Goal: Task Accomplishment & Management: Manage account settings

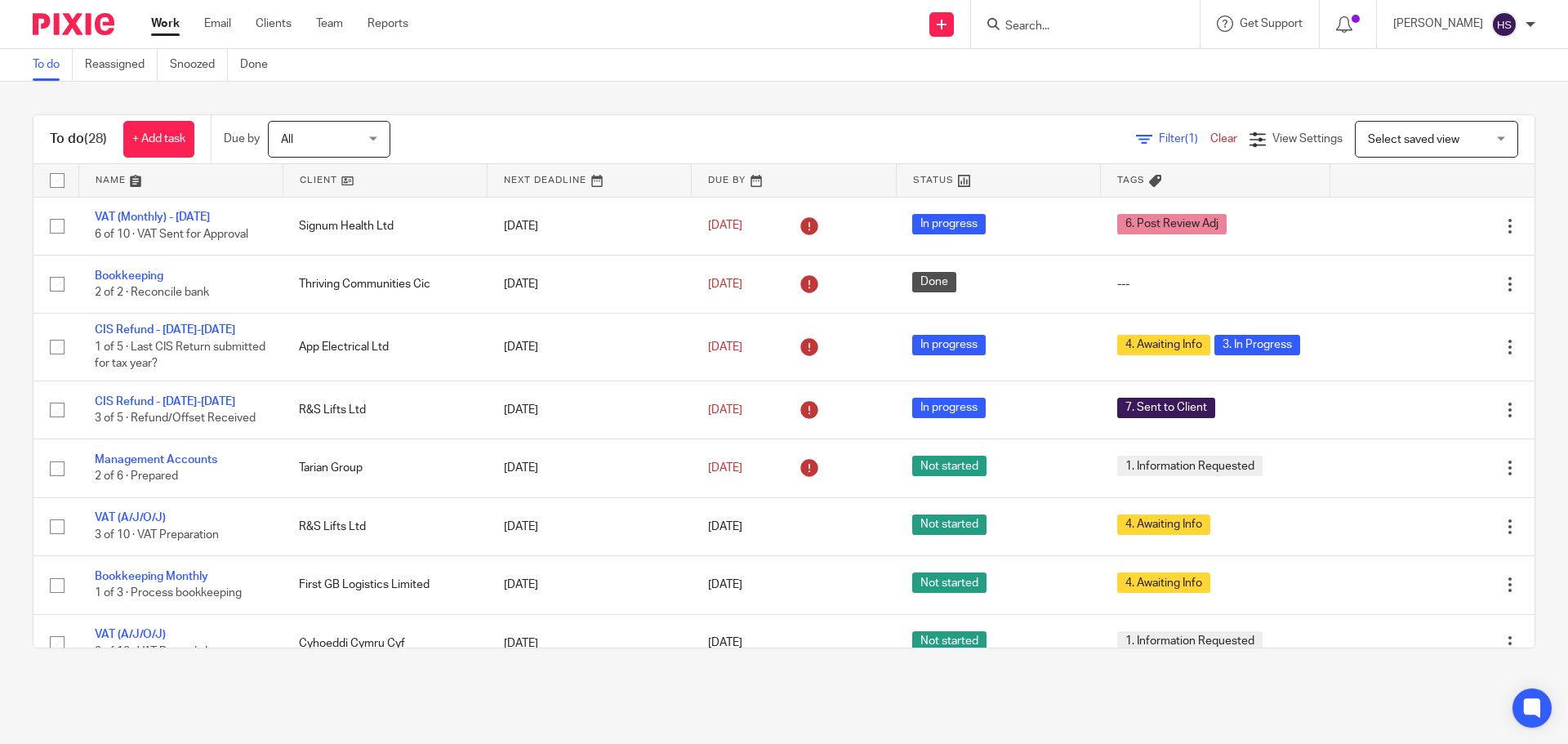
click at [69, 32] on img at bounding box center [74, 24] width 82 height 22
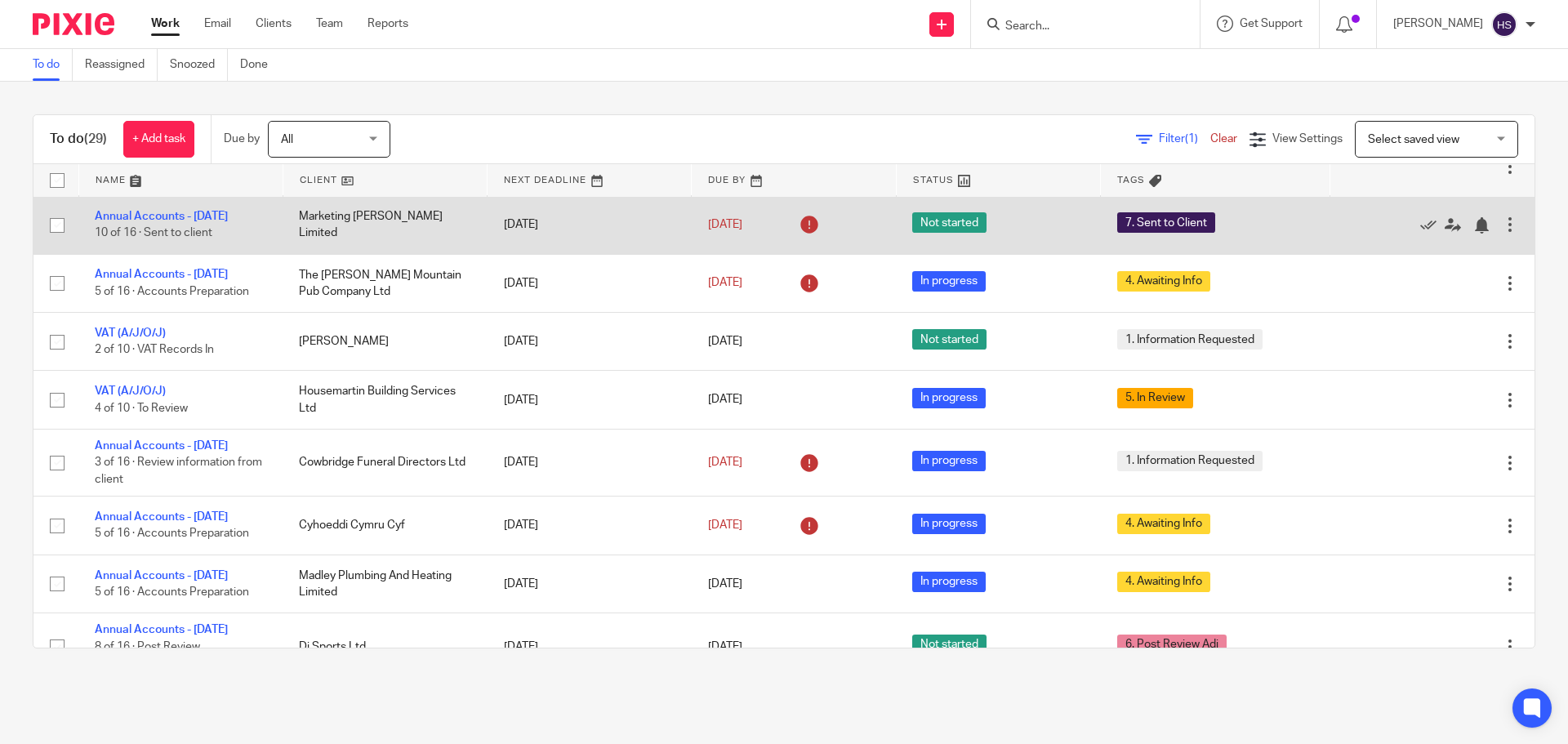
scroll to position [653, 0]
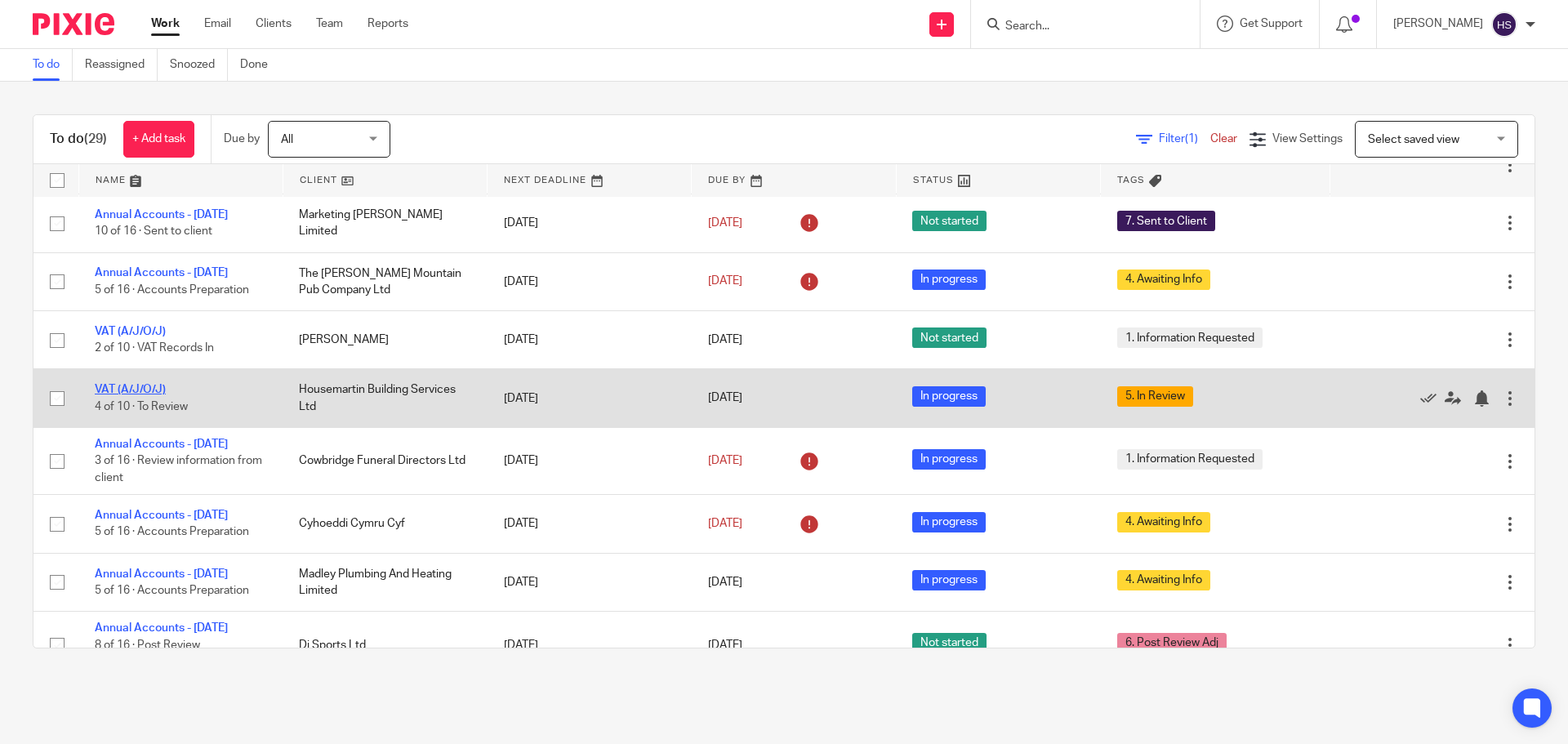
click at [144, 395] on link "VAT (A/J/O/J)" at bounding box center [130, 389] width 71 height 11
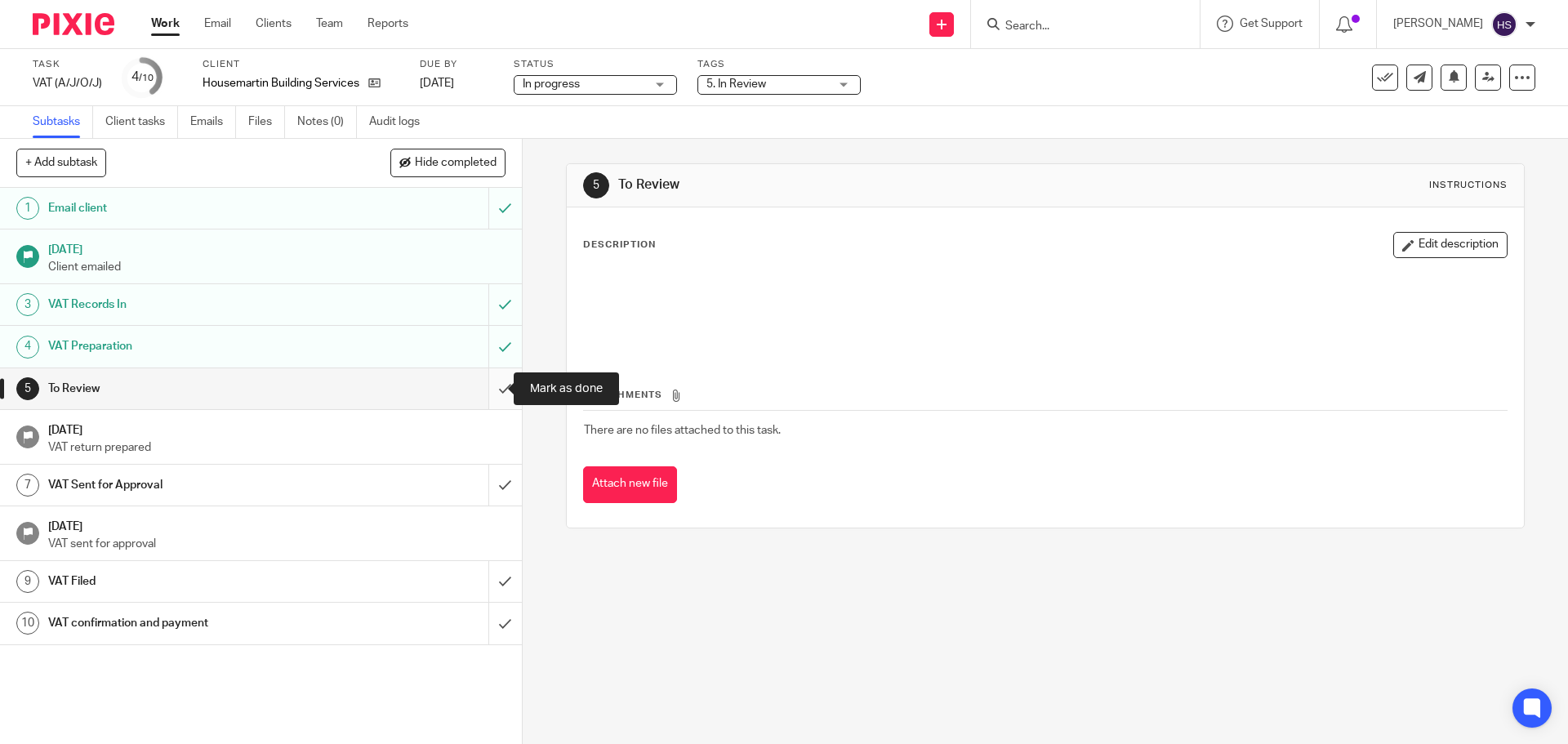
click at [483, 391] on input "submit" at bounding box center [260, 388] width 522 height 40
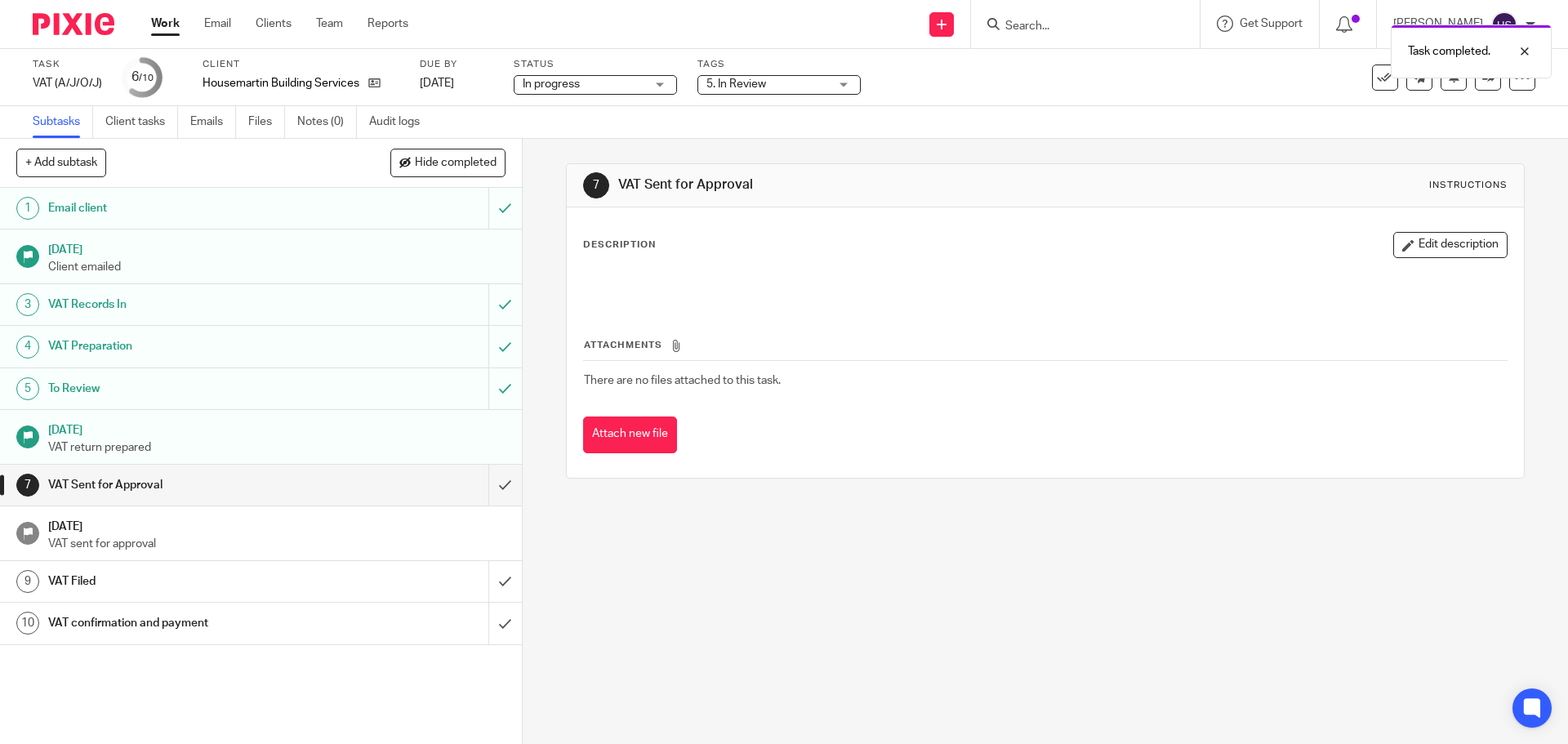
click at [759, 90] on span "5. In Review" at bounding box center [767, 85] width 122 height 17
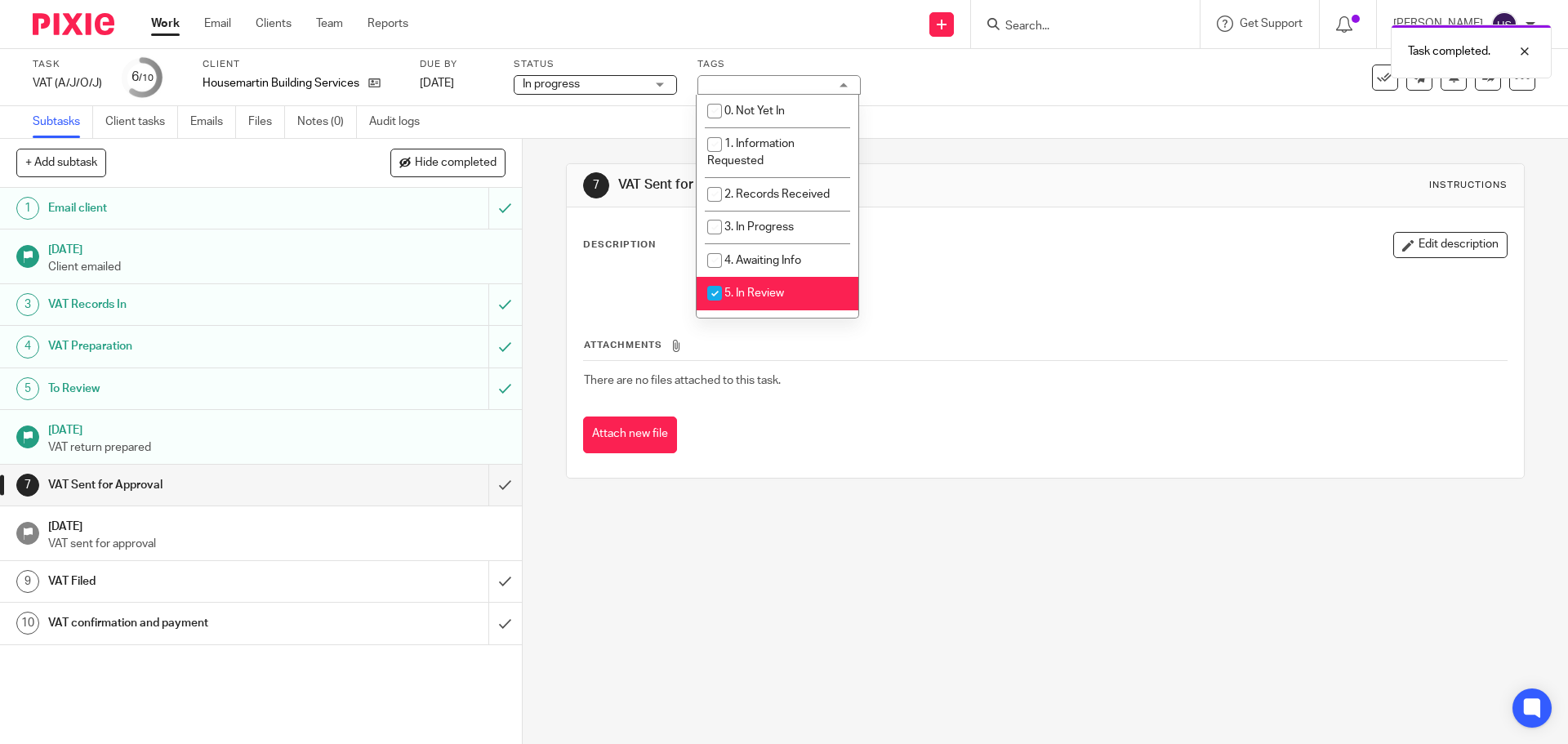
click at [768, 287] on li "5. In Review" at bounding box center [778, 293] width 162 height 33
checkbox input "false"
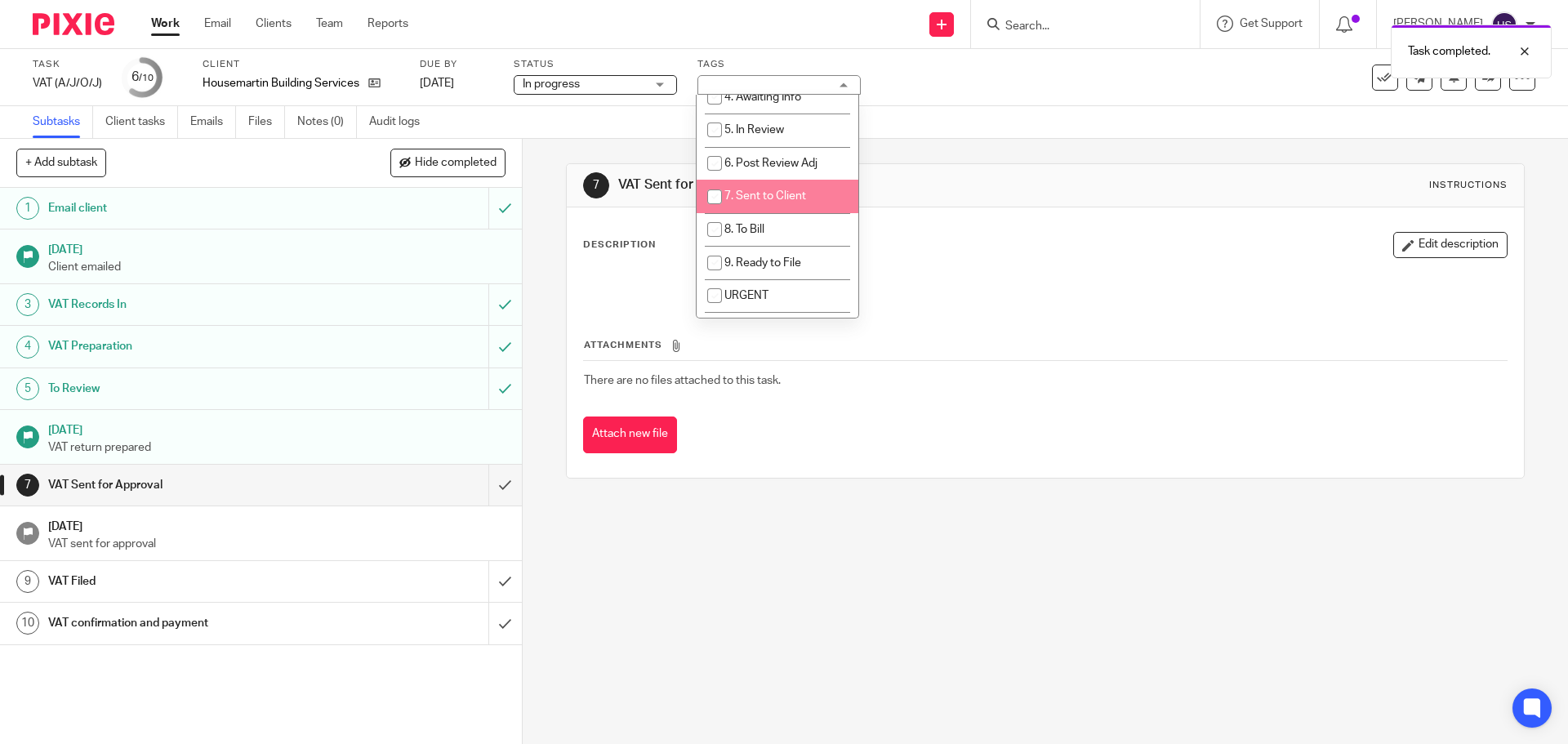
click at [755, 197] on span "7. Sent to Client" at bounding box center [765, 196] width 82 height 11
checkbox input "true"
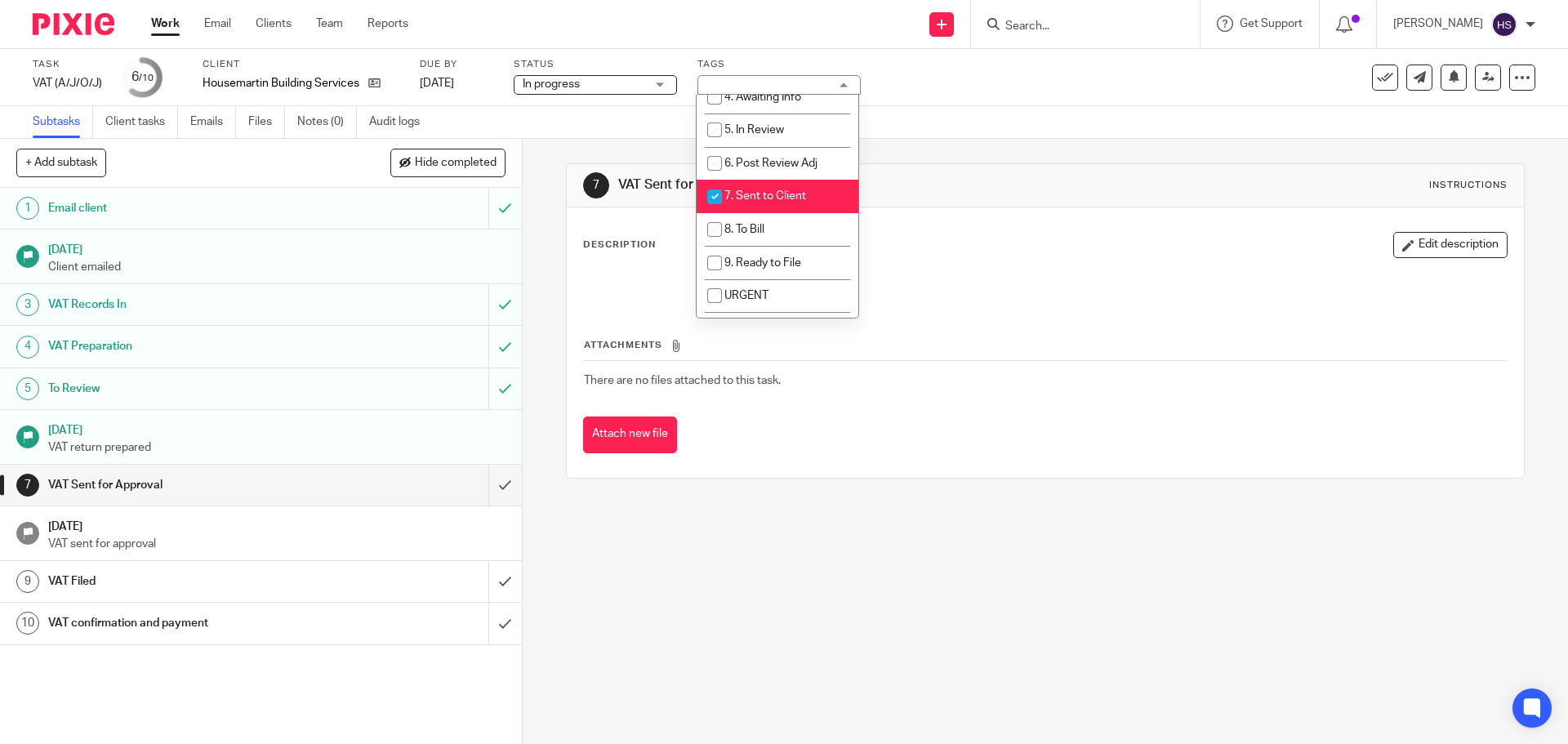
drag, startPoint x: 1128, startPoint y: 128, endPoint x: 1201, endPoint y: 128, distance: 73.0
click at [1131, 128] on div "Subtasks Client tasks Emails Files Notes (0) Audit logs" at bounding box center [784, 122] width 1568 height 33
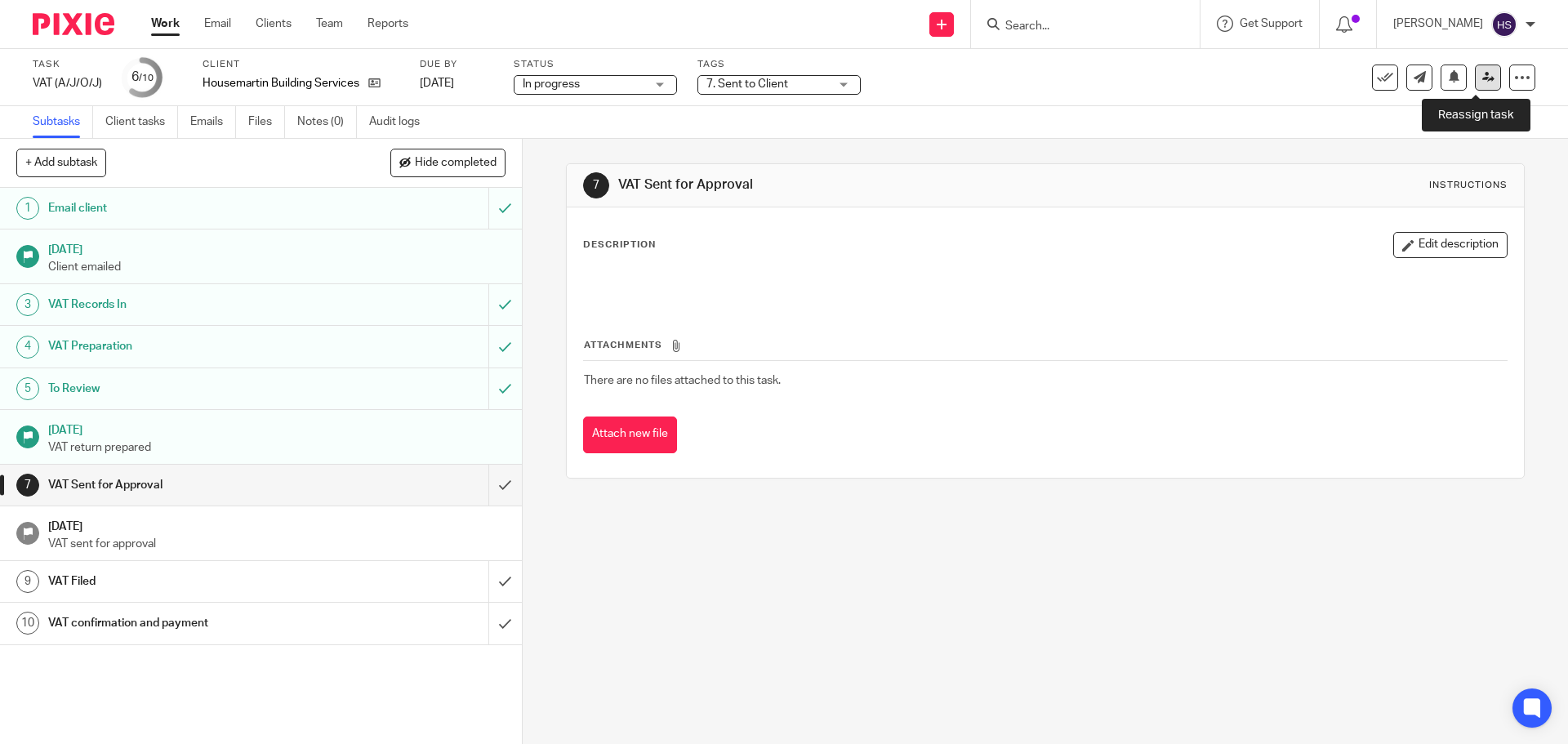
click at [1475, 84] on link at bounding box center [1488, 77] width 26 height 26
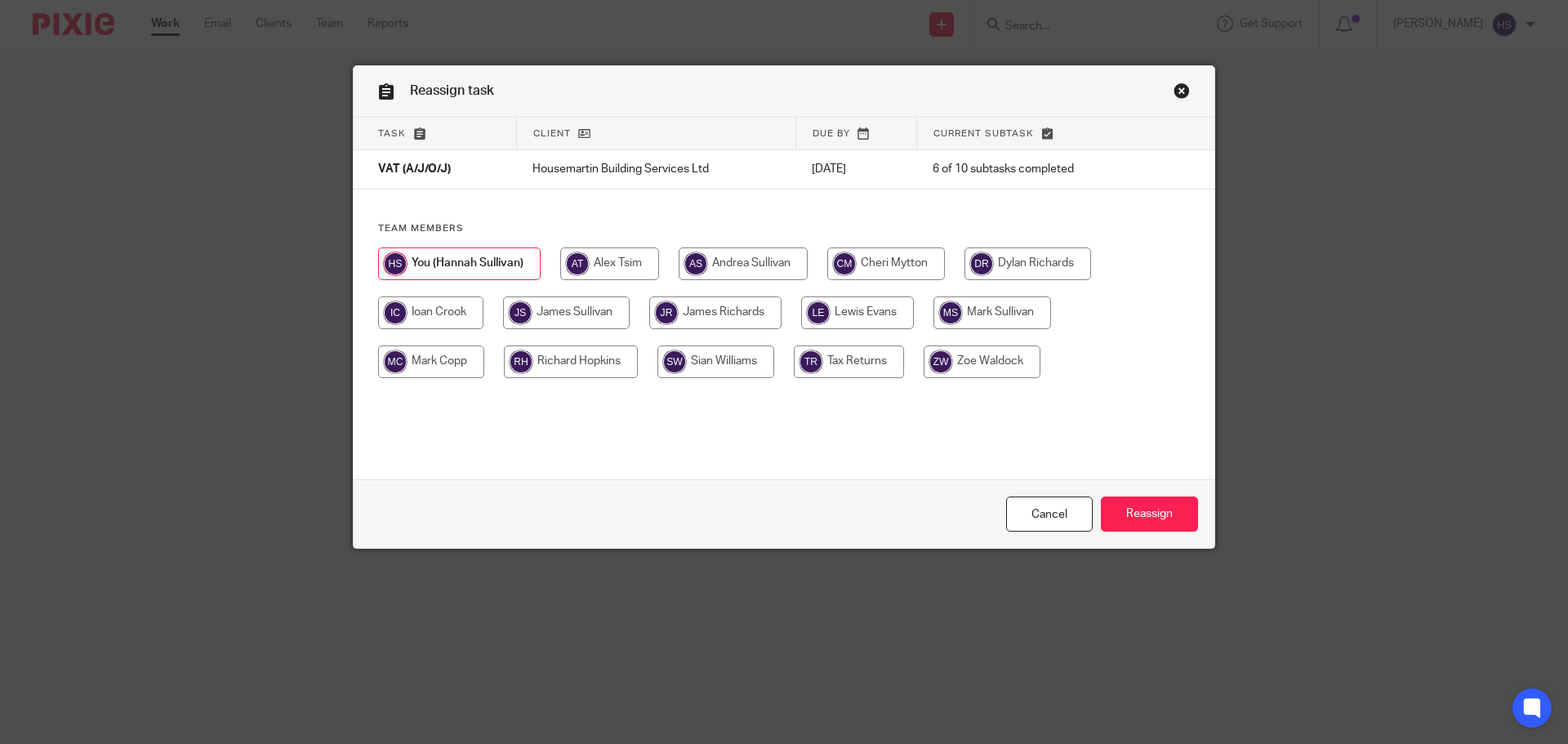
click at [898, 269] on input "radio" at bounding box center [886, 264] width 118 height 33
radio input "true"
drag, startPoint x: 1148, startPoint y: 509, endPoint x: 1006, endPoint y: 420, distance: 167.6
click at [1148, 511] on input "Reassign" at bounding box center [1149, 514] width 98 height 35
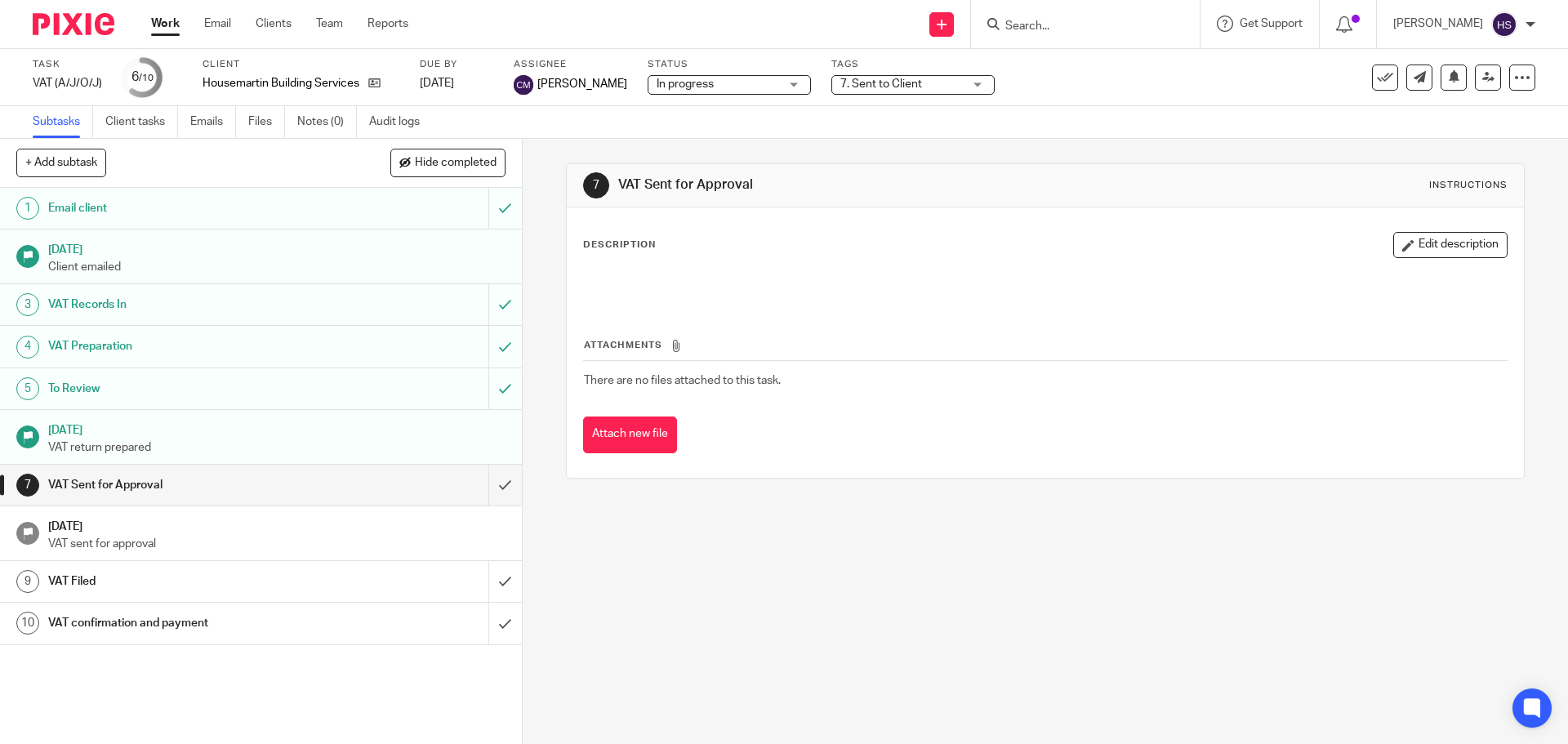
drag, startPoint x: 848, startPoint y: 612, endPoint x: 752, endPoint y: 568, distance: 105.6
click at [848, 610] on div "7 VAT Sent for Approval Instructions Description Edit description Attachments T…" at bounding box center [1045, 441] width 1045 height 605
click at [60, 39] on div at bounding box center [67, 24] width 134 height 48
drag, startPoint x: 69, startPoint y: 25, endPoint x: 599, endPoint y: 132, distance: 540.7
click at [71, 25] on img at bounding box center [74, 24] width 82 height 22
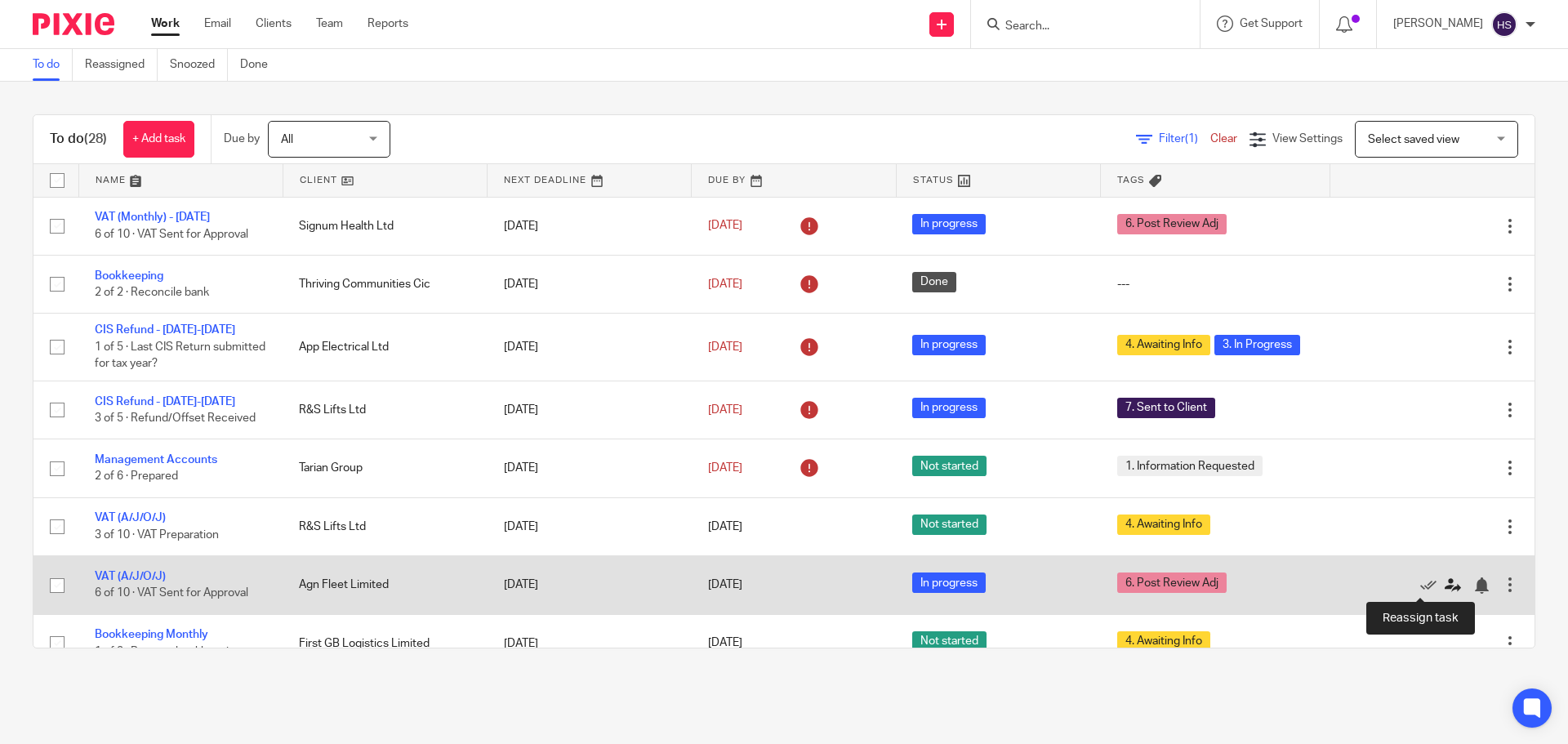
click at [1445, 586] on icon at bounding box center [1453, 586] width 17 height 17
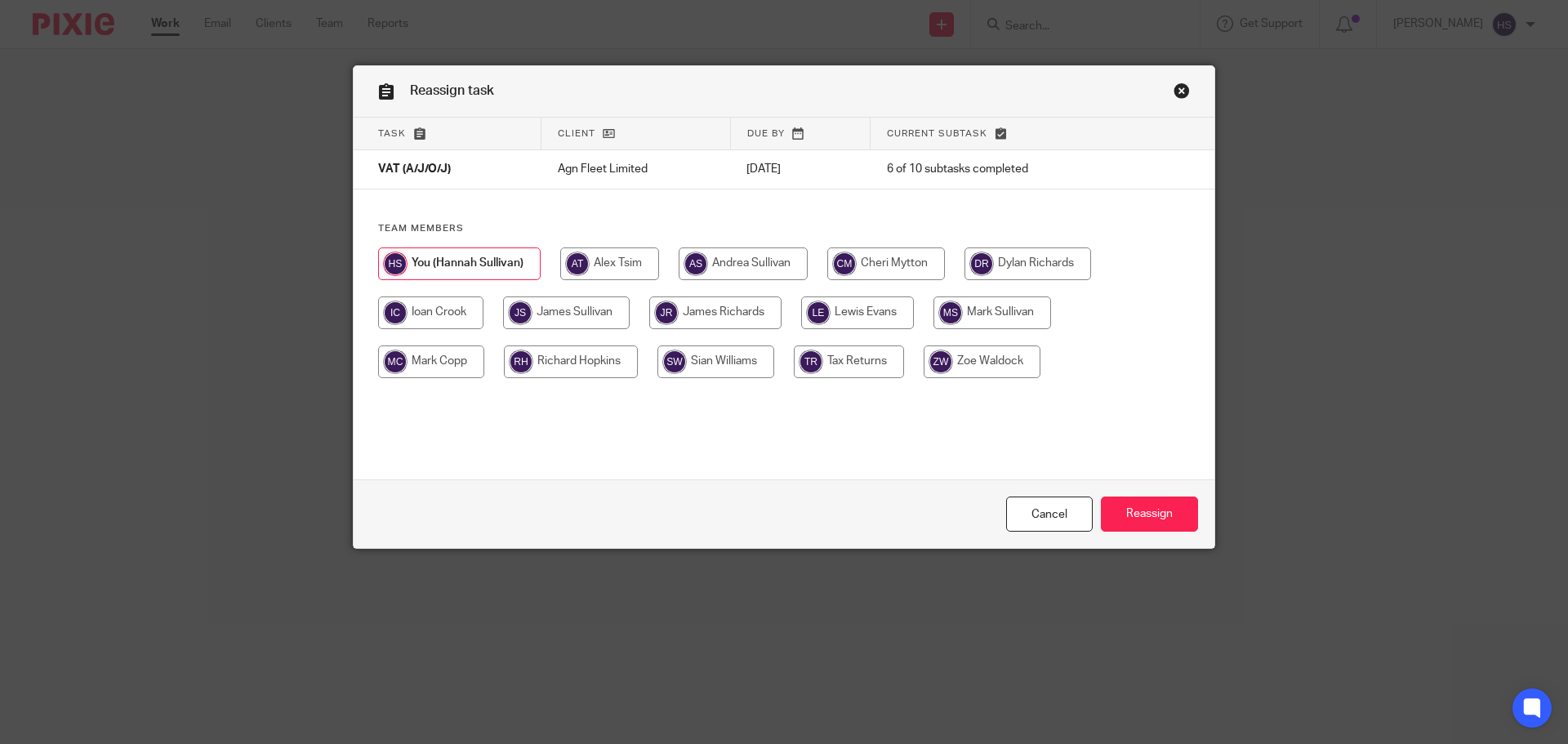
drag, startPoint x: 586, startPoint y: 315, endPoint x: 635, endPoint y: 337, distance: 53.7
click at [589, 318] on input "radio" at bounding box center [567, 313] width 127 height 33
radio input "true"
click at [1144, 523] on input "Reassign" at bounding box center [1149, 514] width 98 height 35
